Goal: Task Accomplishment & Management: Complete application form

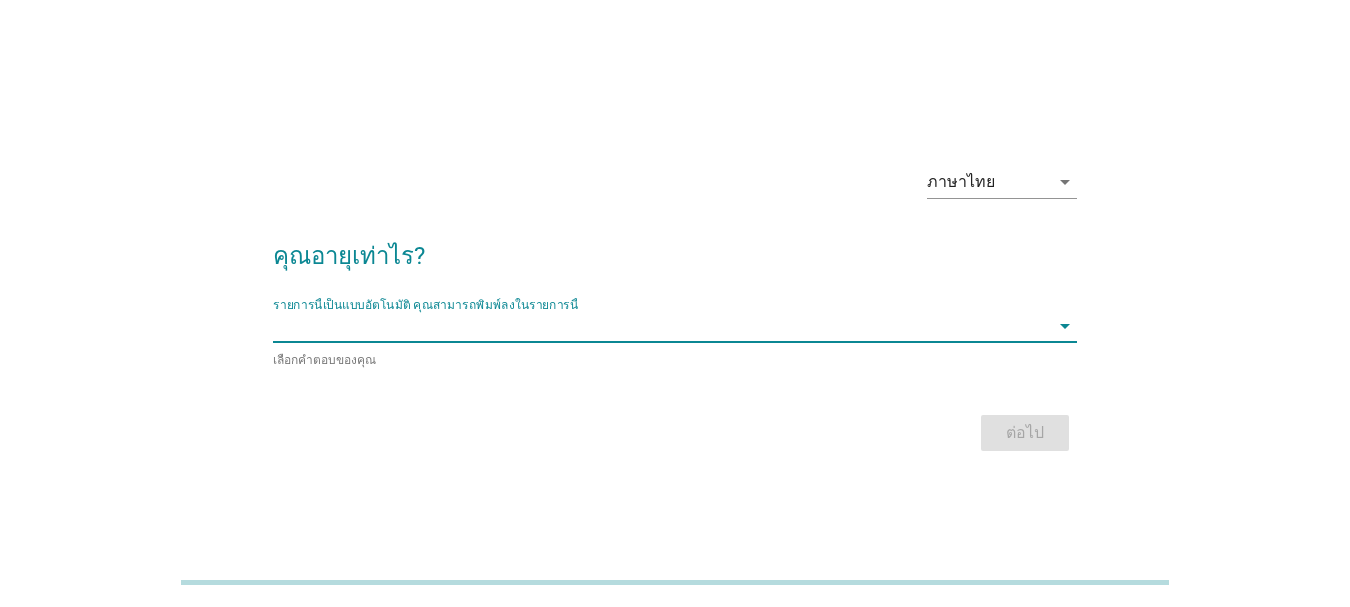
click at [577, 328] on input "รายการนี้เป็นแบบอัตโนมัติ คุณสามารถพิมพ์ลงในรายการนี้" at bounding box center [661, 326] width 776 height 32
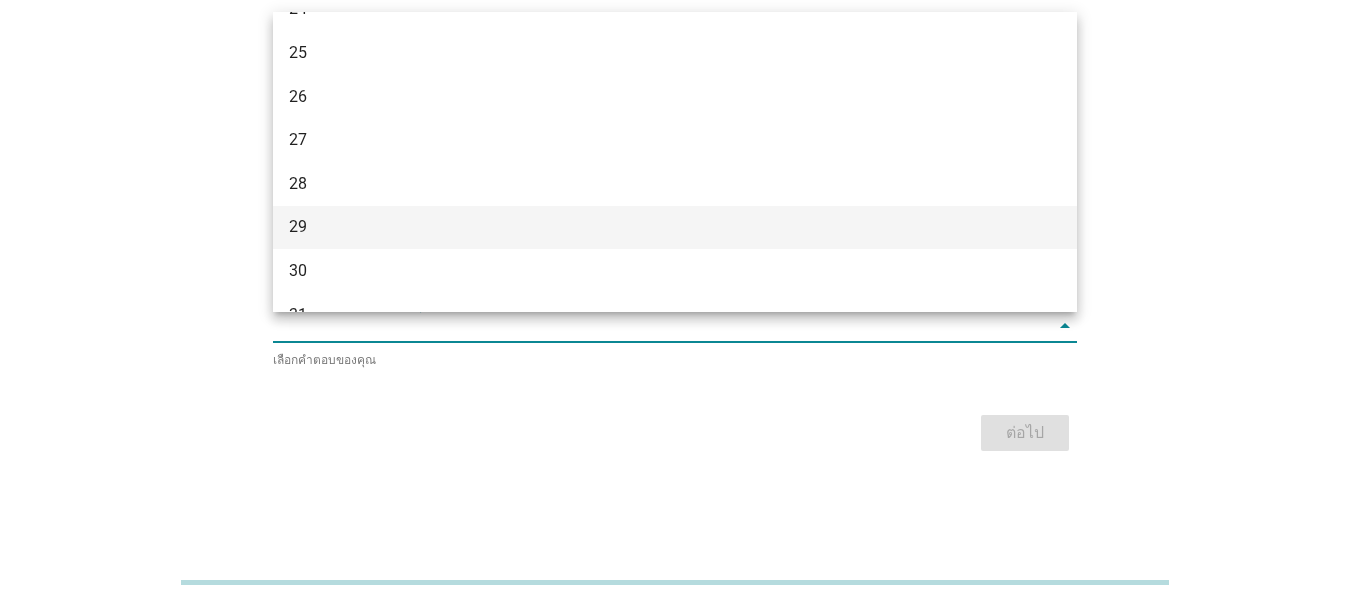
scroll to position [300, 0]
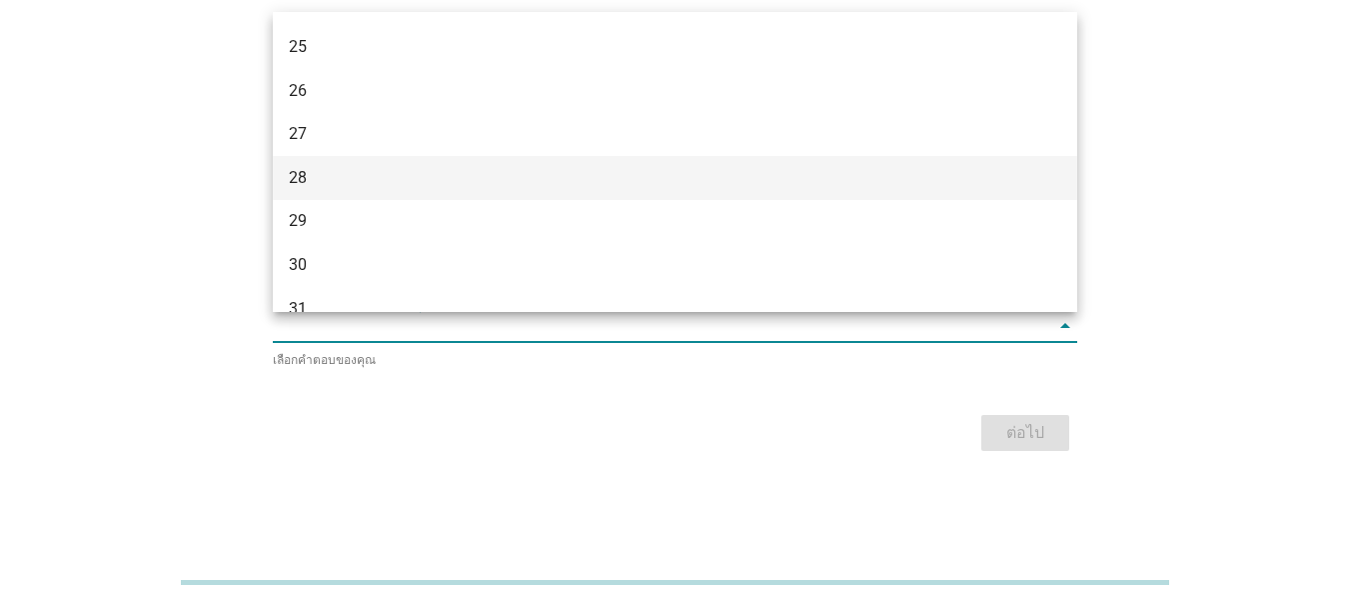
click at [418, 163] on div "28" at bounding box center [675, 178] width 804 height 44
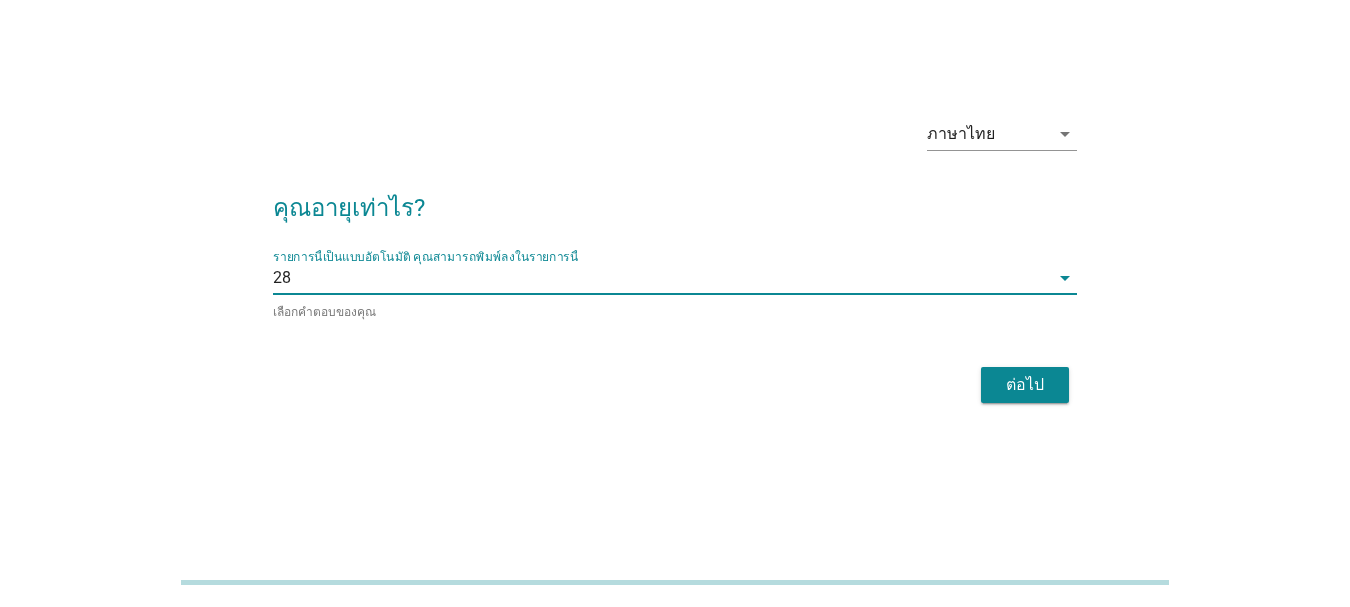
scroll to position [49, 0]
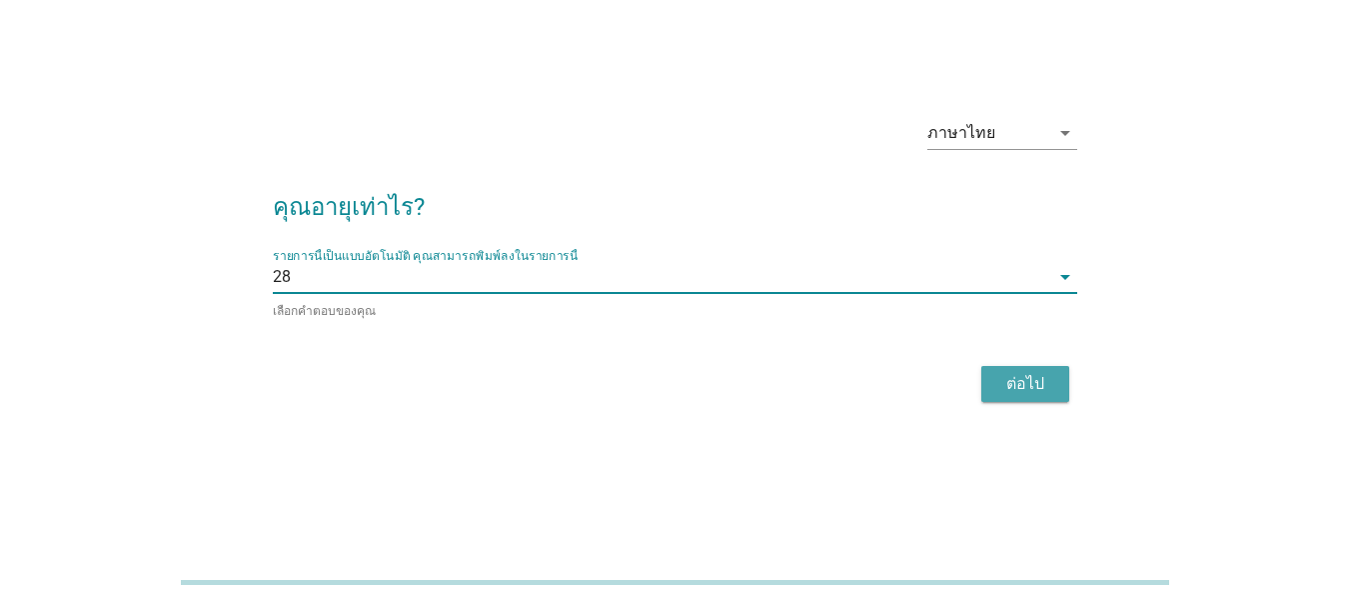
click at [1026, 384] on div "ต่อไป" at bounding box center [1025, 384] width 56 height 24
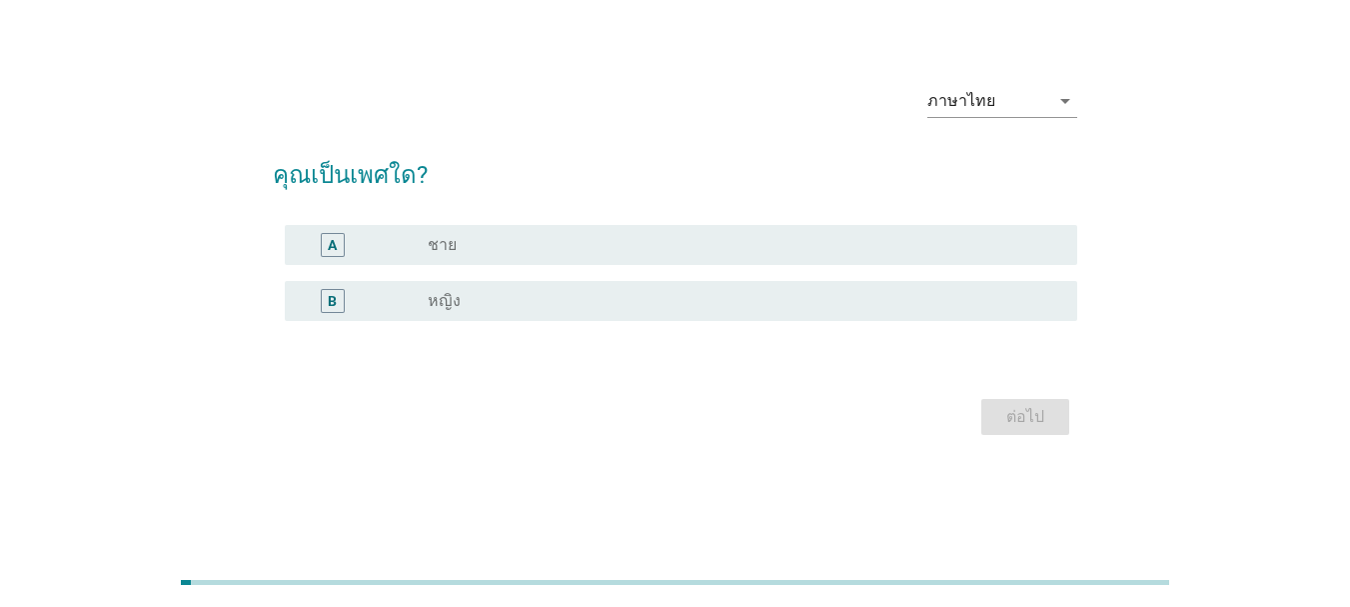
scroll to position [0, 0]
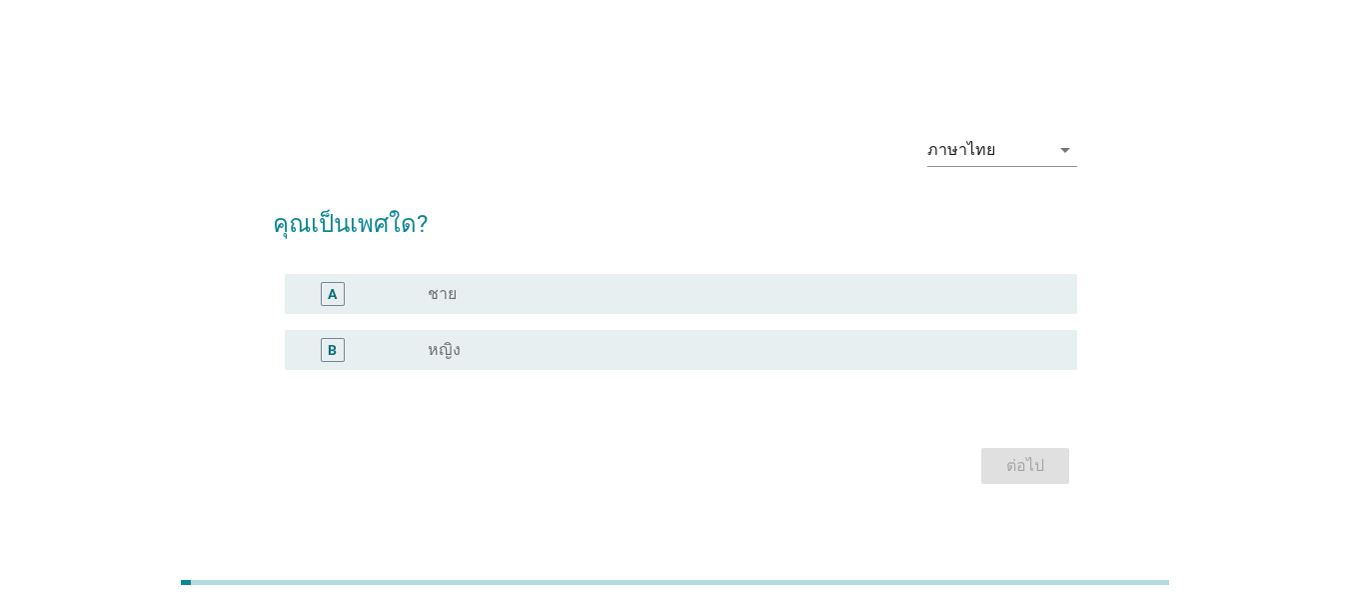
click at [694, 340] on div "radio_button_unchecked หญิง" at bounding box center [737, 350] width 618 height 20
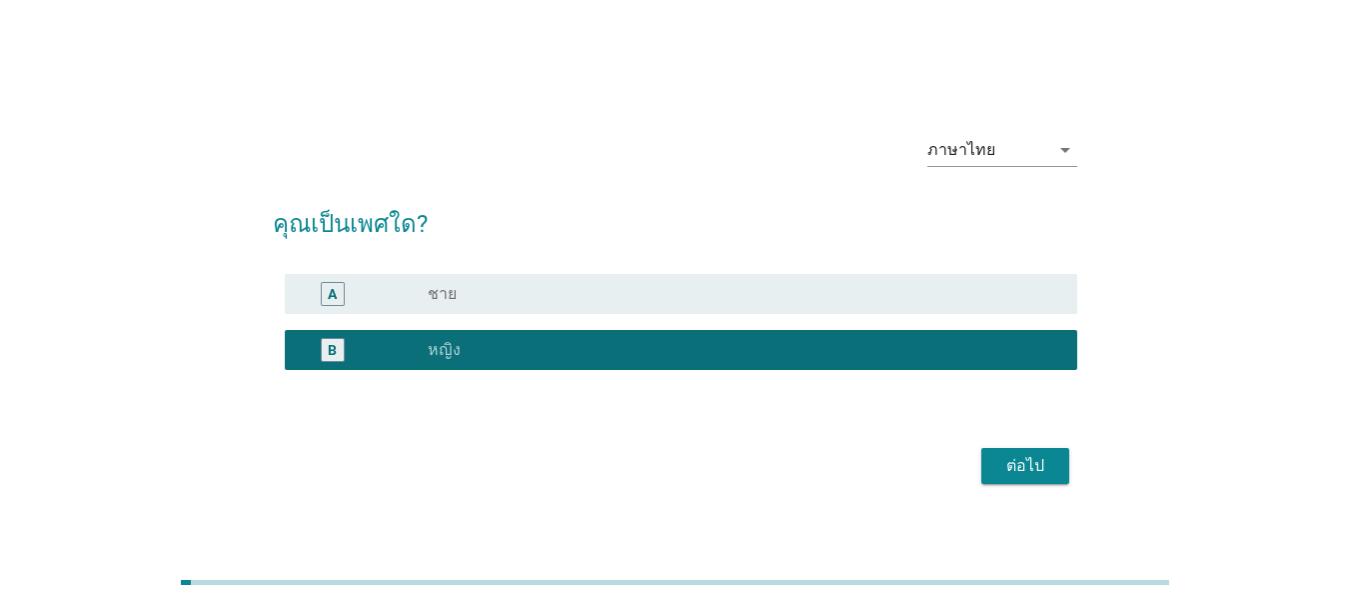
click at [1048, 466] on div "ต่อไป" at bounding box center [1025, 466] width 56 height 24
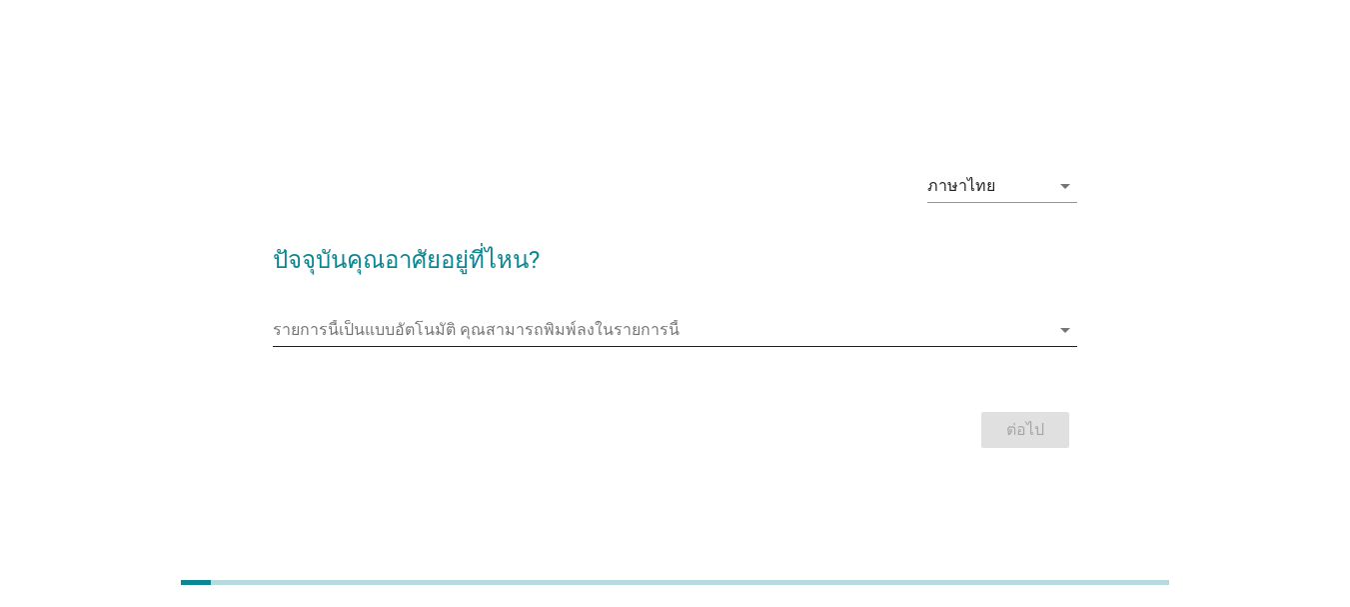
click at [684, 341] on input "รายการนี้เป็นแบบอัตโนมัติ คุณสามารถพิมพ์ลงในรายการนี้" at bounding box center [661, 330] width 776 height 32
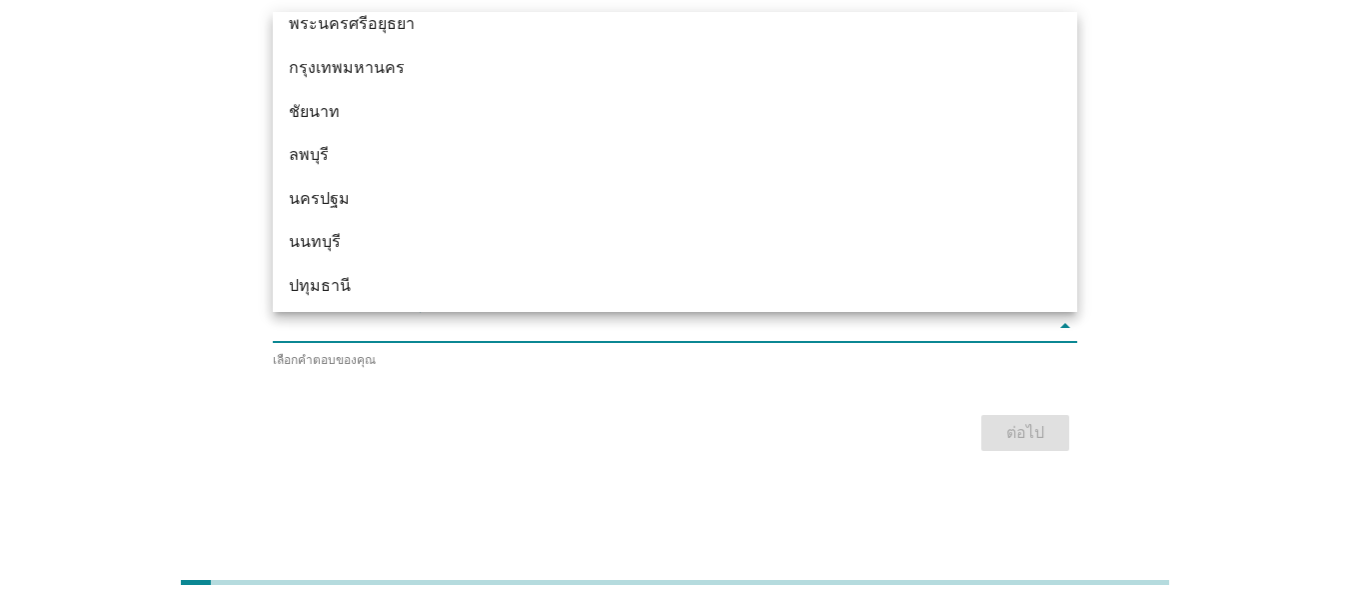
scroll to position [1599, 0]
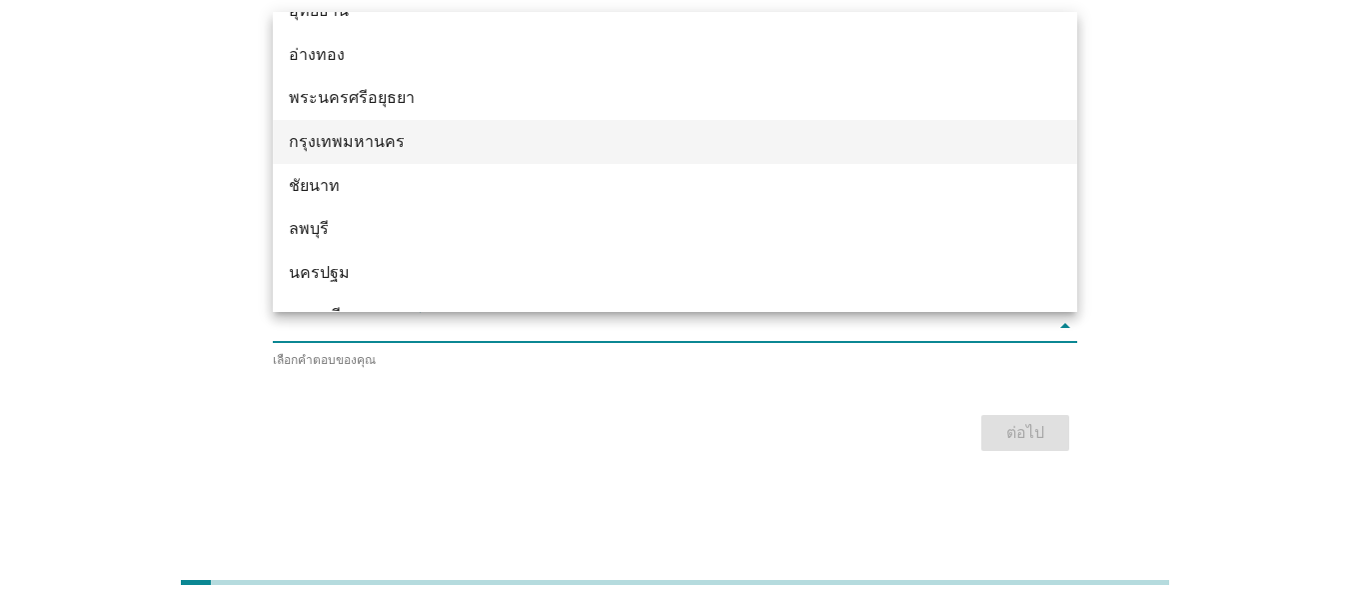
click at [427, 141] on div "กรุงเทพมหานคร" at bounding box center [643, 142] width 708 height 24
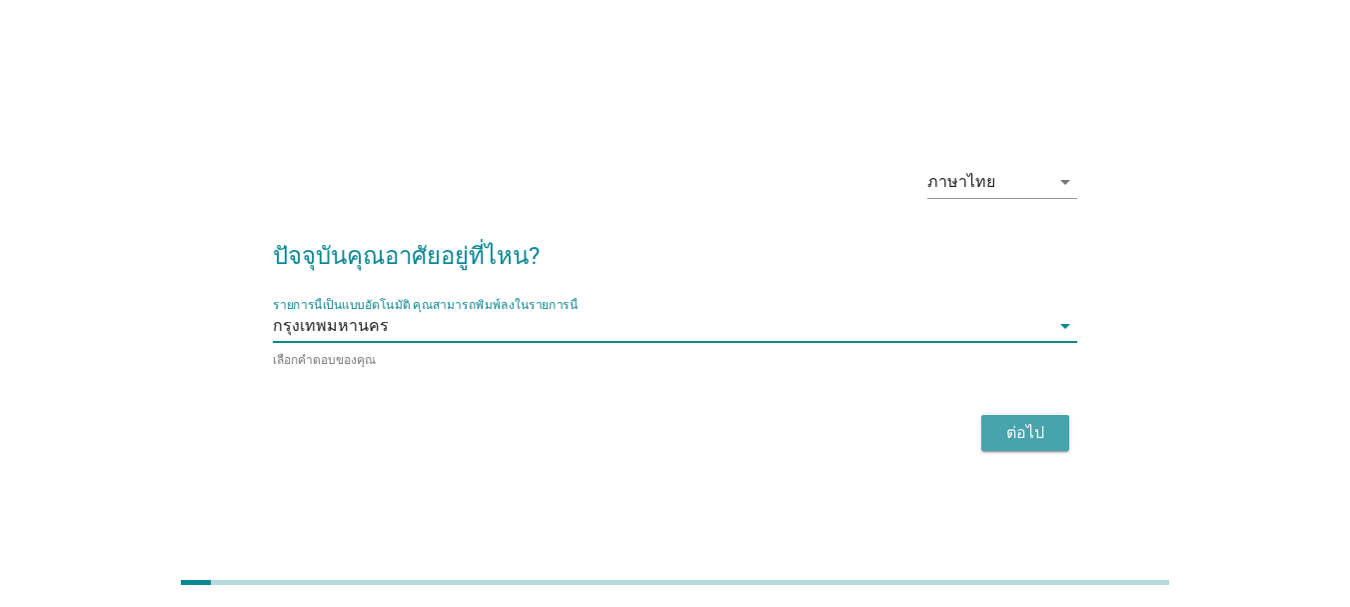
click at [1014, 418] on button "ต่อไป" at bounding box center [1025, 433] width 88 height 36
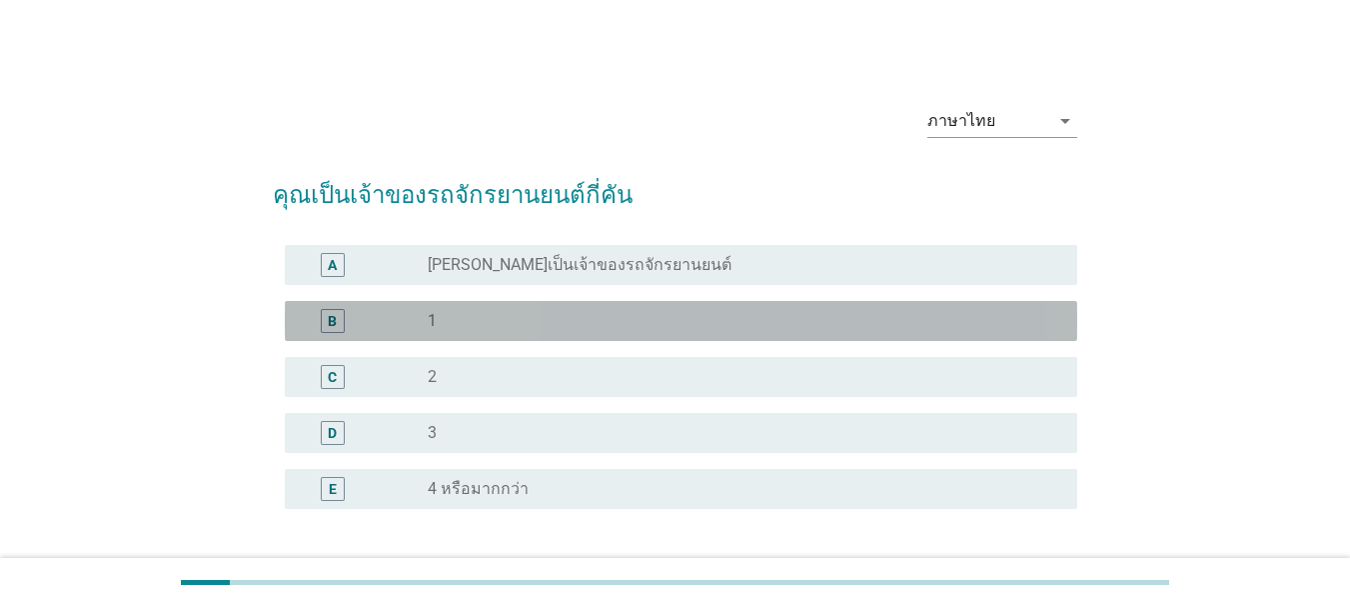
click at [629, 319] on div "radio_button_unchecked 1" at bounding box center [737, 321] width 618 height 20
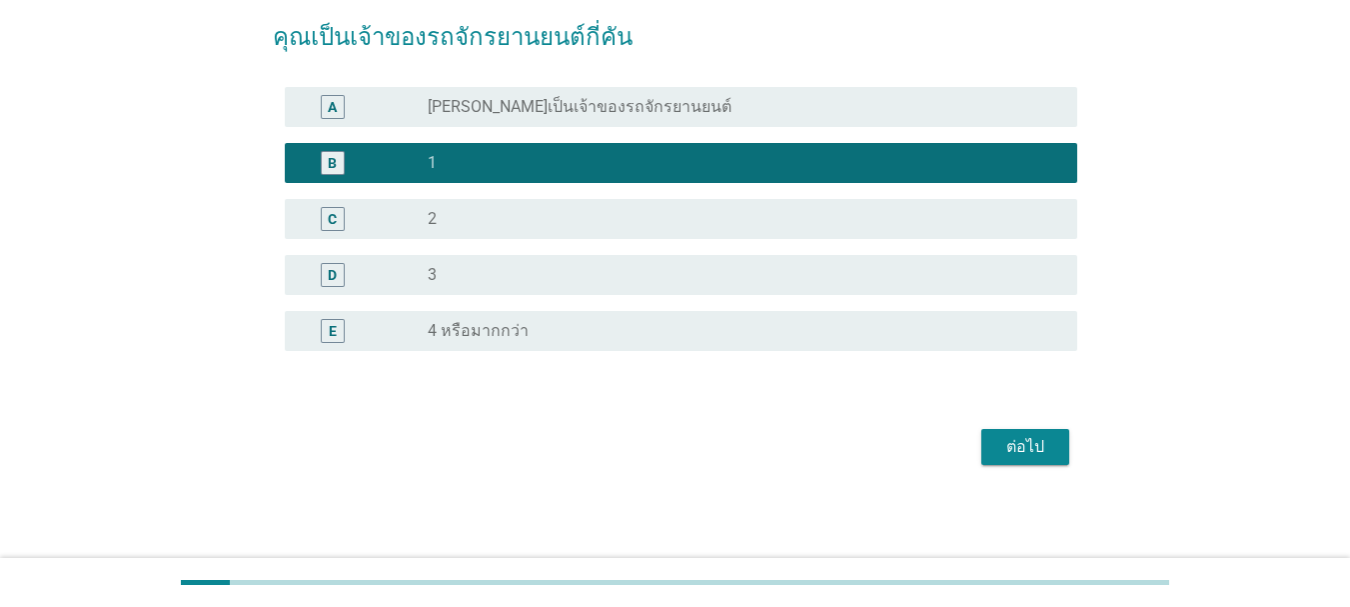
scroll to position [159, 0]
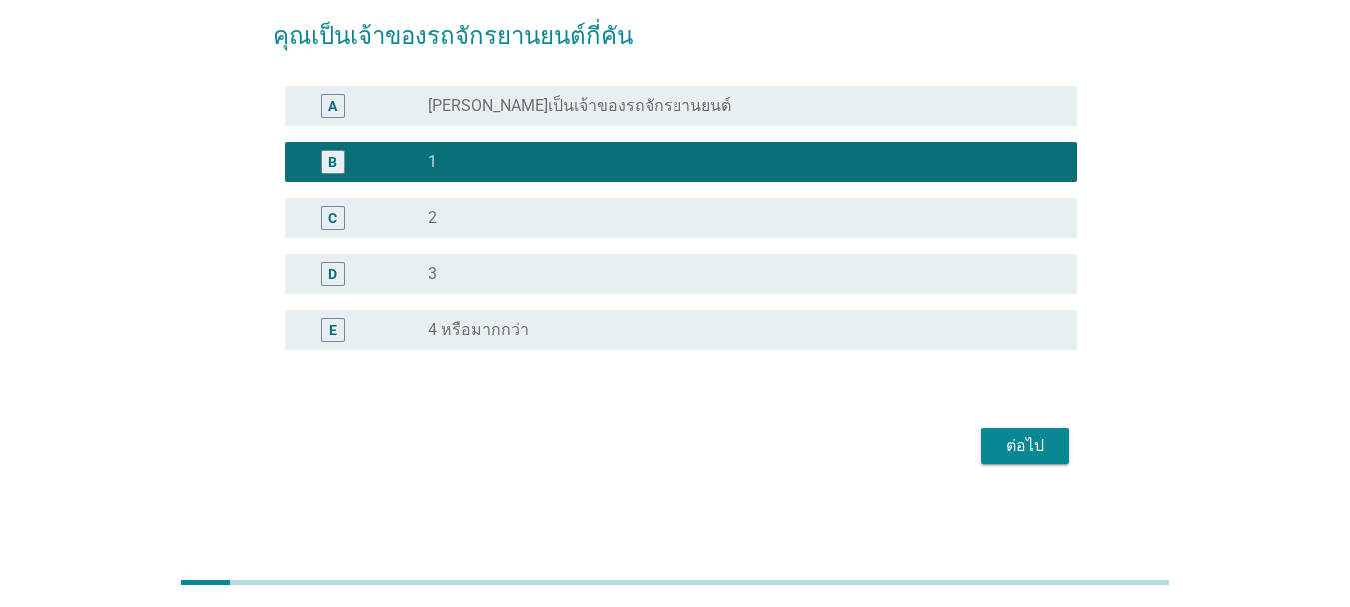
click at [1027, 451] on div "ต่อไป" at bounding box center [1025, 446] width 56 height 24
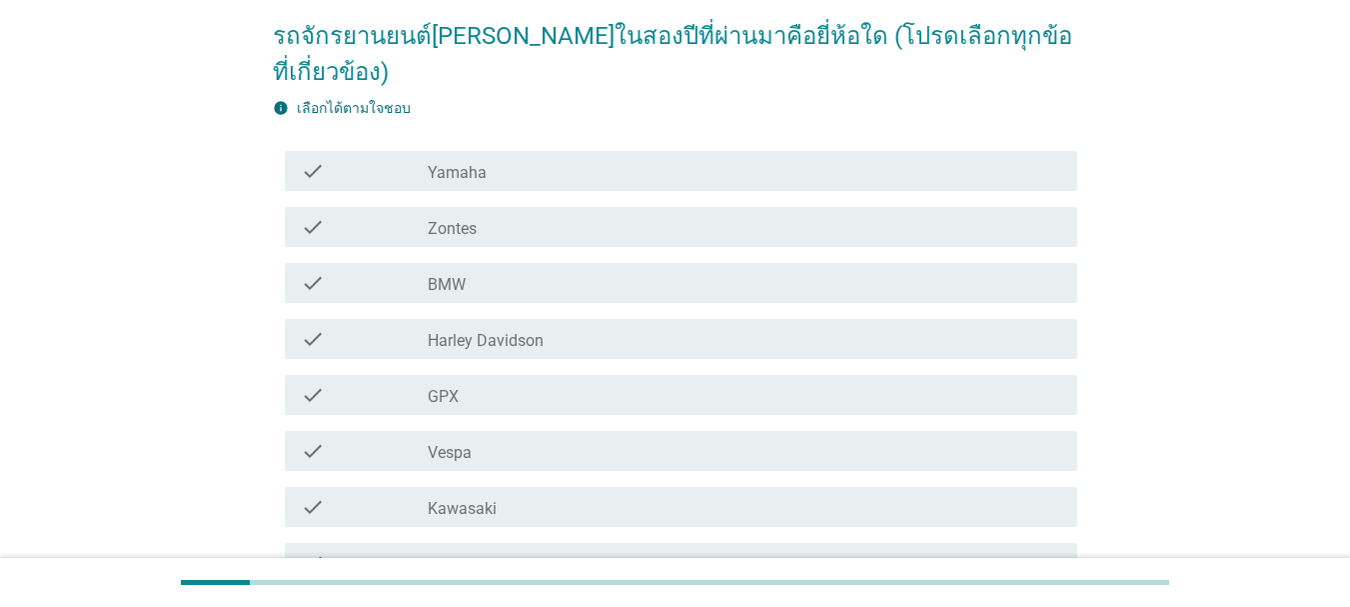
scroll to position [0, 0]
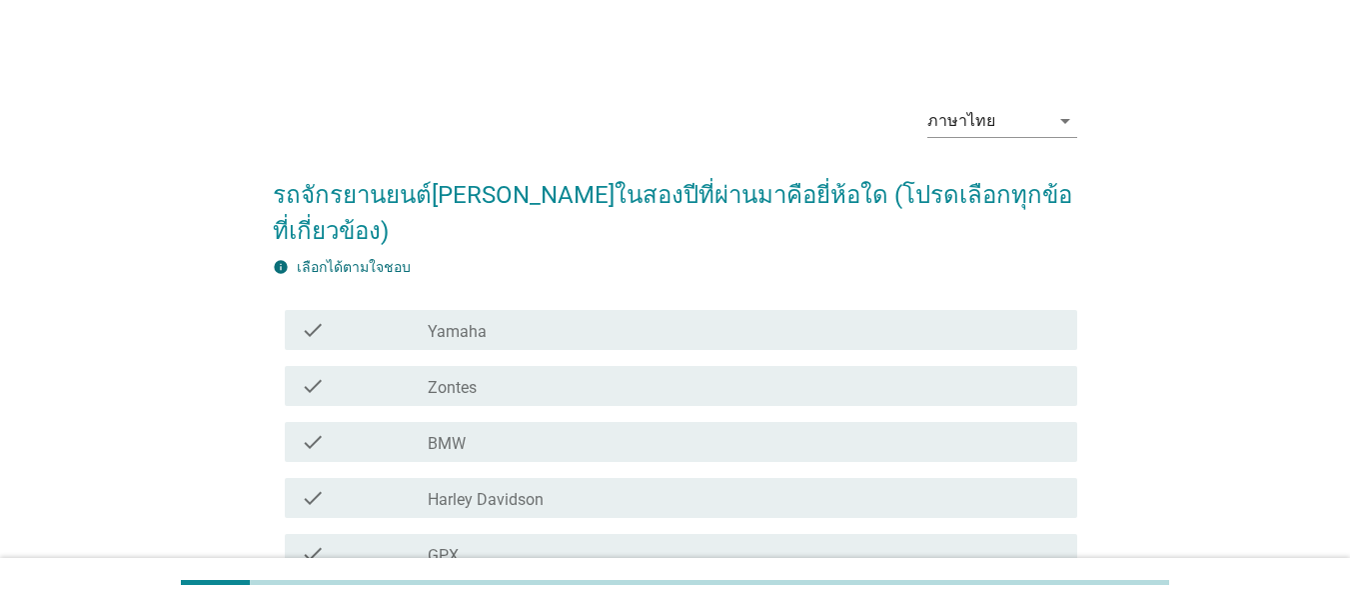
click at [684, 318] on div "check_box_outline_blank Yamaha" at bounding box center [745, 330] width 634 height 24
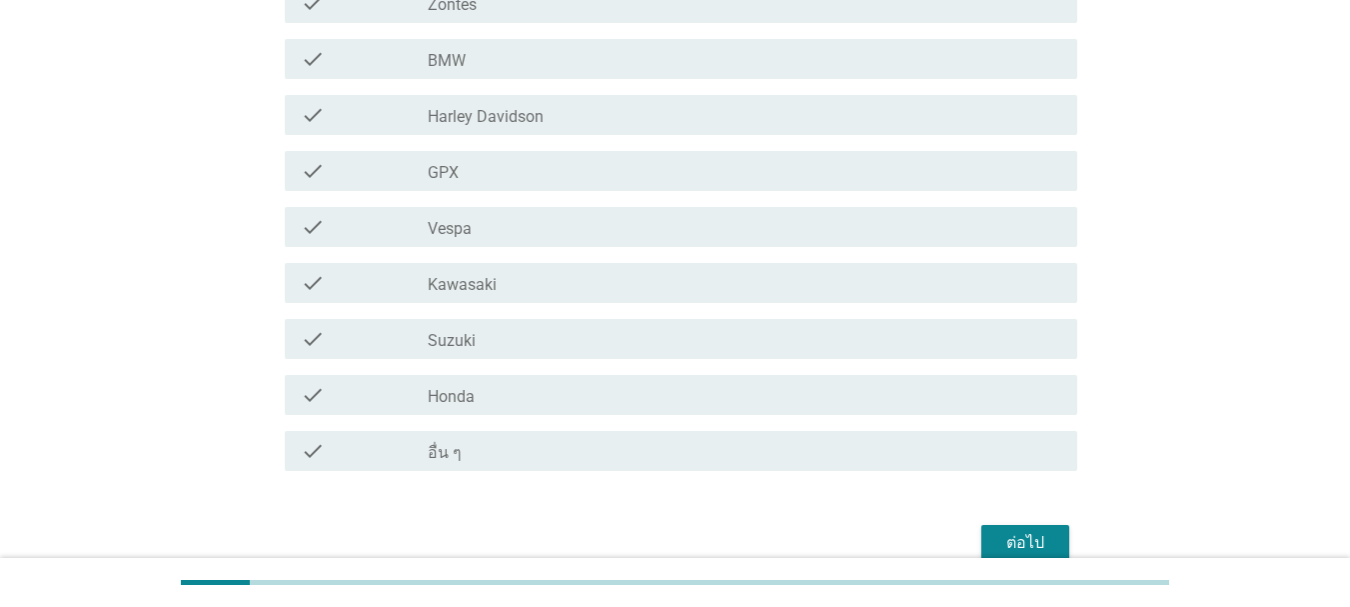
scroll to position [400, 0]
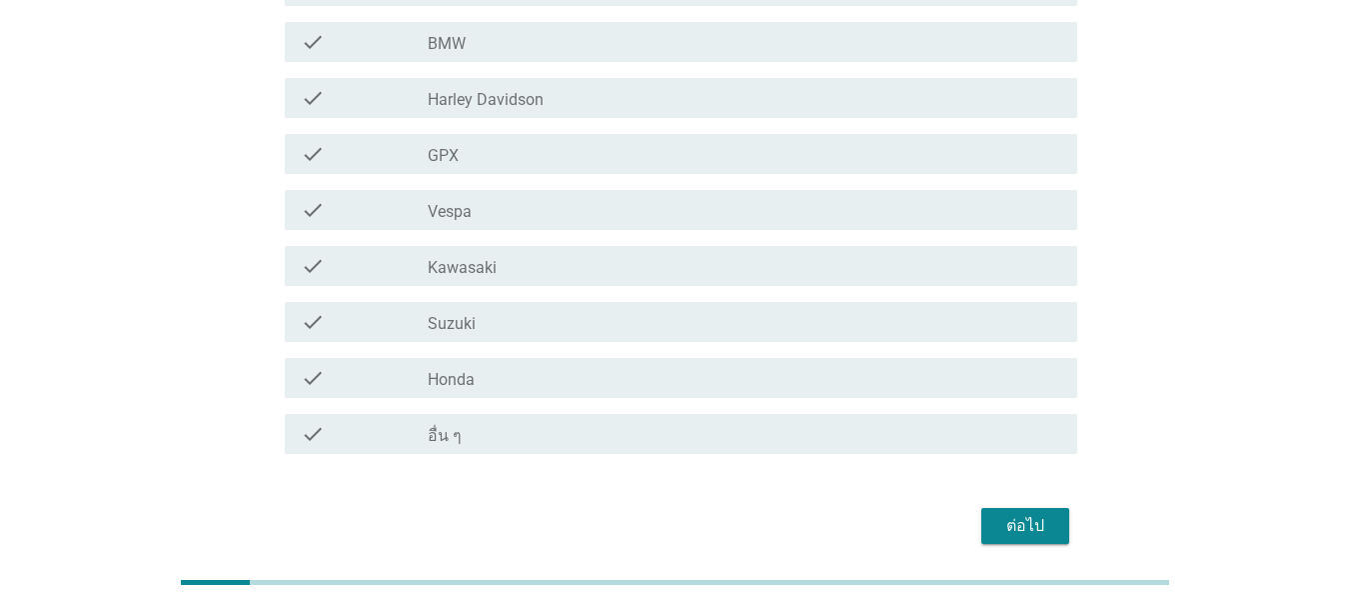
click at [1044, 514] on div "ต่อไป" at bounding box center [1025, 526] width 56 height 24
